Goal: Information Seeking & Learning: Learn about a topic

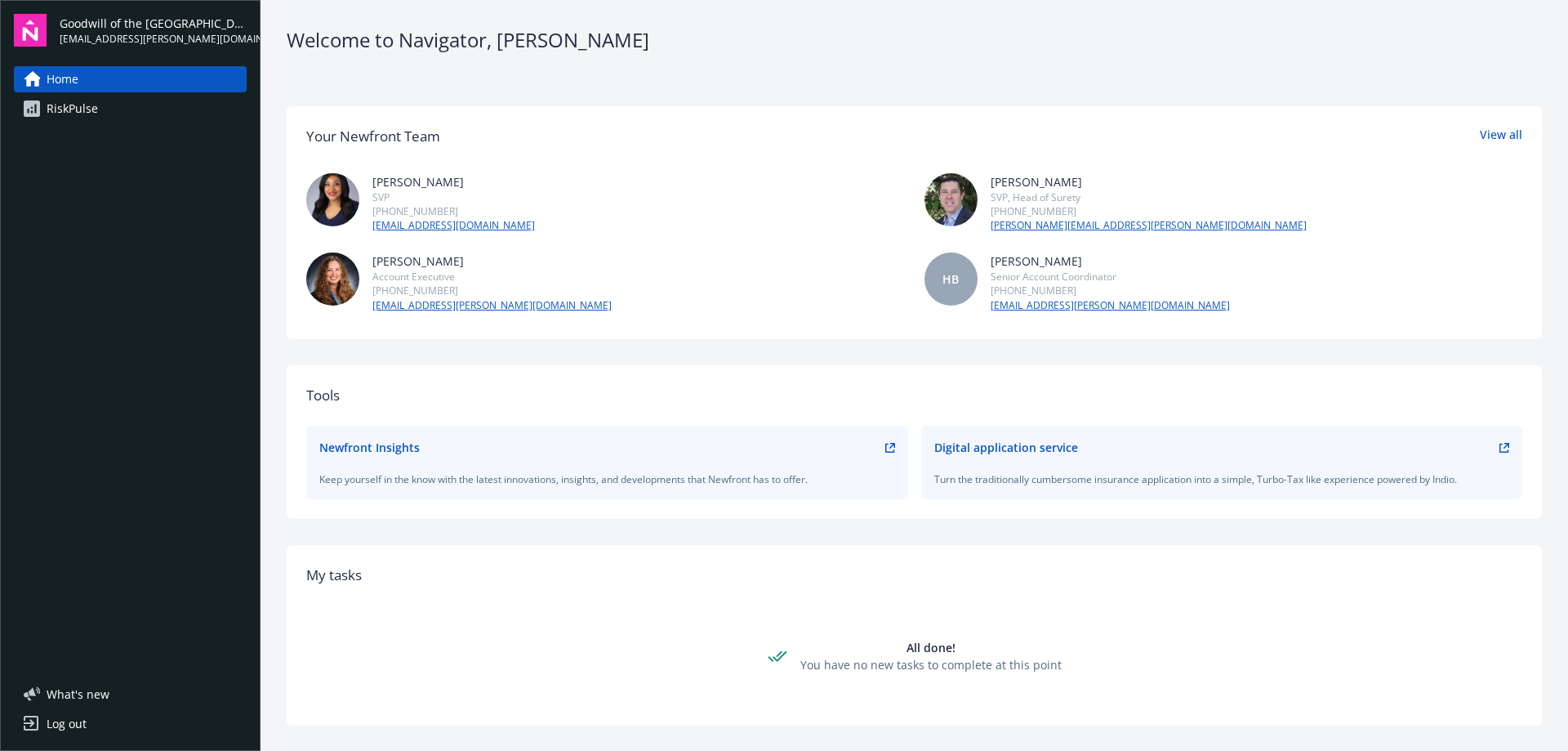
click at [64, 106] on div "RiskPulse" at bounding box center [72, 109] width 51 height 26
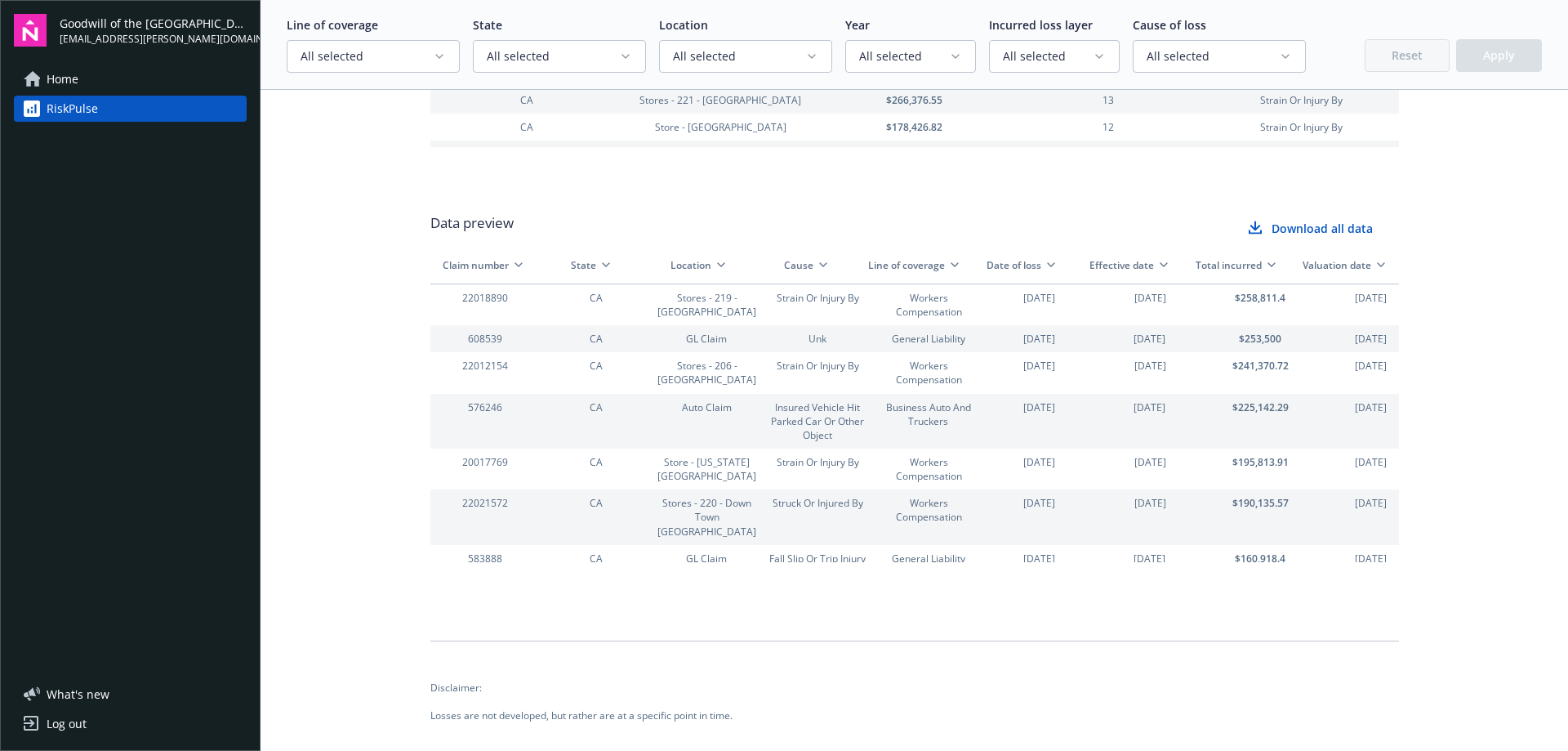
scroll to position [2410, 0]
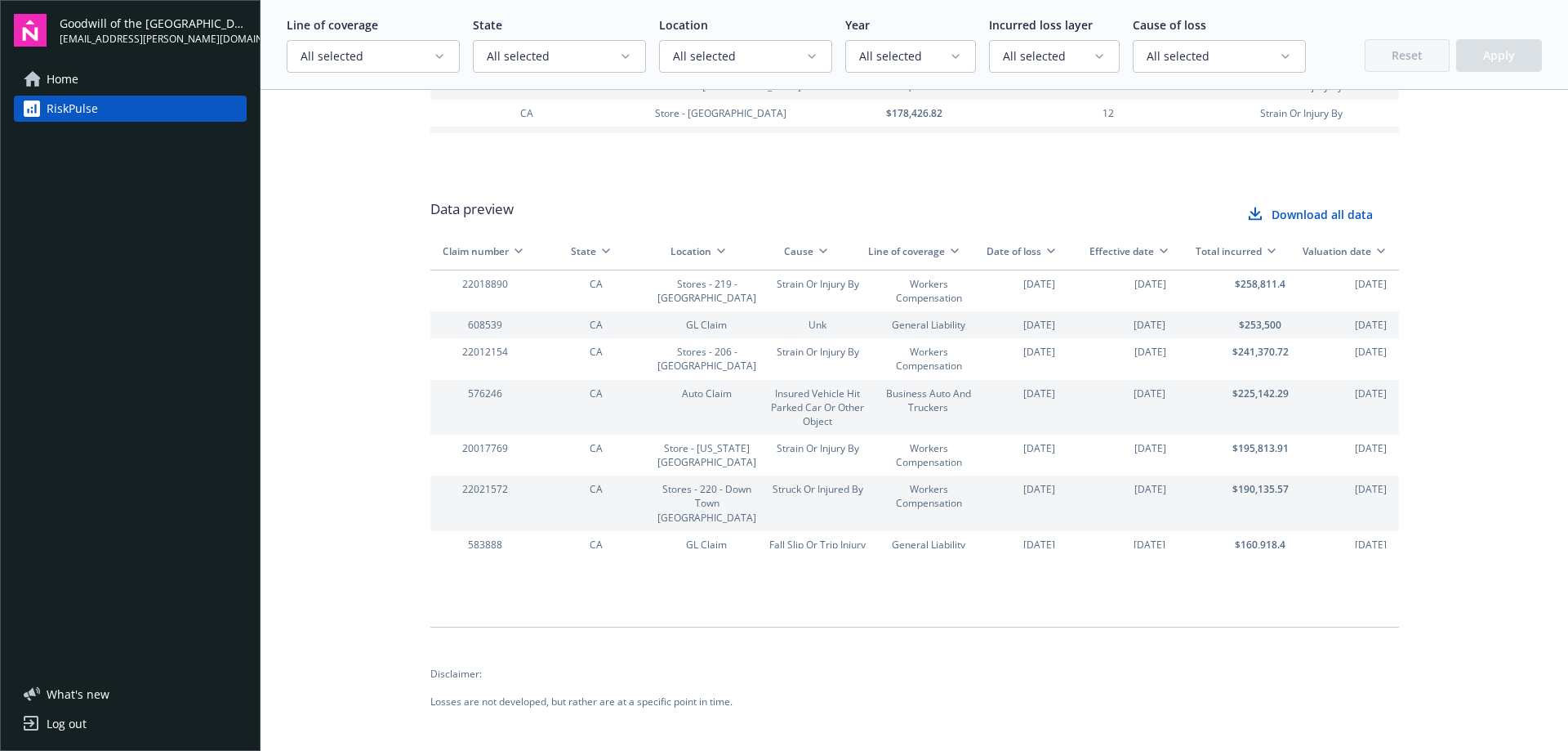
click at [56, 78] on span "Home" at bounding box center [62, 79] width 32 height 26
